Goal: Task Accomplishment & Management: Manage account settings

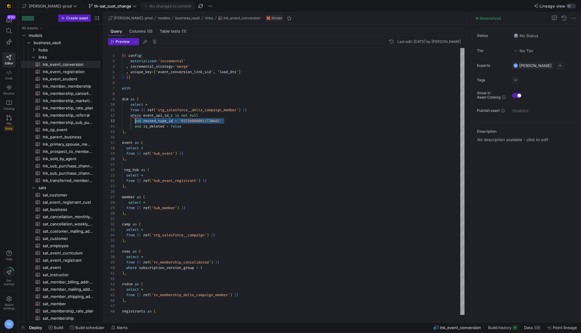
scroll to position [11, 13]
click at [7, 122] on span "PRs" at bounding box center [8, 124] width 5 height 4
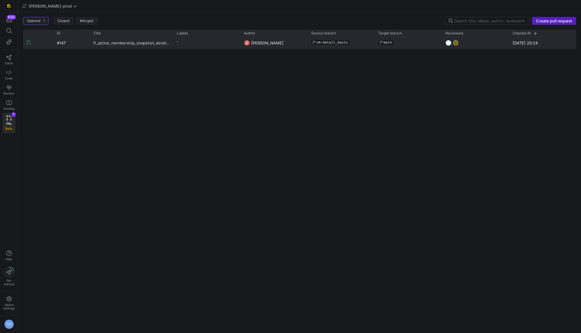
click at [166, 46] on span "ft_active_membership_snapshot_detail and Membership [PERSON_NAME] Revisions" at bounding box center [131, 42] width 76 height 11
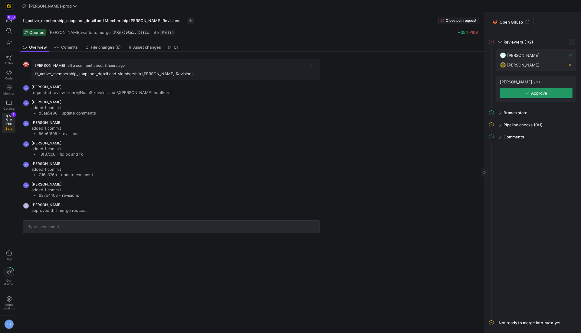
click at [520, 93] on span "button" at bounding box center [536, 93] width 72 height 10
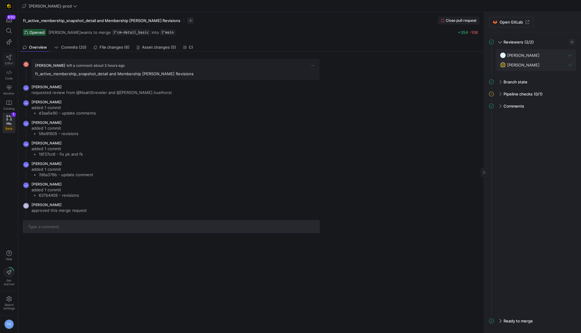
click at [6, 53] on link "Editor" at bounding box center [8, 59] width 13 height 15
